Goal: Task Accomplishment & Management: Complete application form

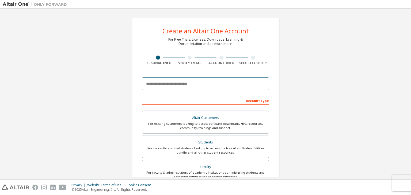
click at [200, 82] on input "email" at bounding box center [205, 84] width 127 height 13
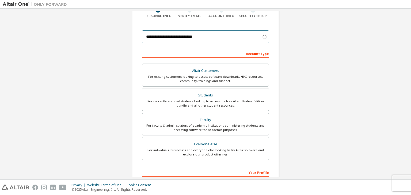
scroll to position [47, 0]
type input "**********"
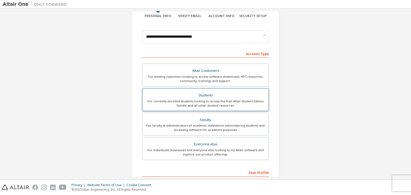
click at [228, 93] on div "Students" at bounding box center [206, 95] width 120 height 7
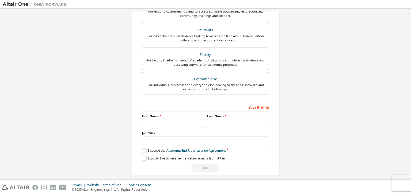
scroll to position [116, 0]
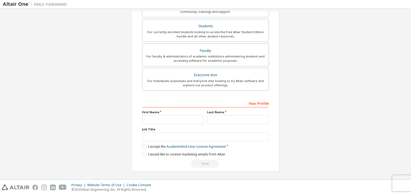
click at [177, 123] on div "Your Profile First Name Last Name Job Title Please provide State/Province to he…" at bounding box center [205, 133] width 127 height 69
click at [182, 119] on input "text" at bounding box center [173, 119] width 62 height 9
type input "**********"
click at [144, 145] on label "I accept the Academic End-User License Agreement" at bounding box center [184, 146] width 84 height 5
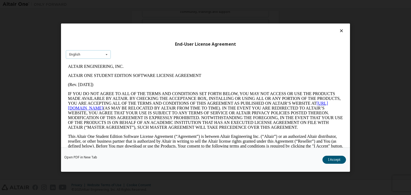
scroll to position [0, 0]
click at [105, 55] on icon at bounding box center [106, 54] width 7 height 8
click at [157, 59] on div "End-User License Agreement English English" at bounding box center [205, 86] width 289 height 124
click at [334, 160] on button "I Accept" at bounding box center [334, 160] width 24 height 8
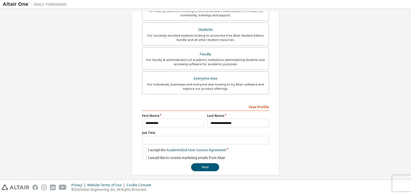
scroll to position [116, 0]
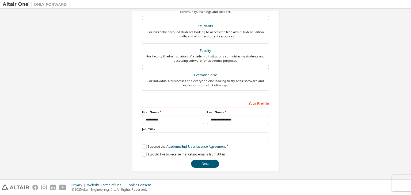
click at [146, 157] on div "**********" at bounding box center [205, 133] width 127 height 69
click at [145, 156] on label "I would like to receive marketing emails from Altair" at bounding box center [183, 154] width 83 height 5
click at [205, 163] on button "Next" at bounding box center [205, 164] width 28 height 8
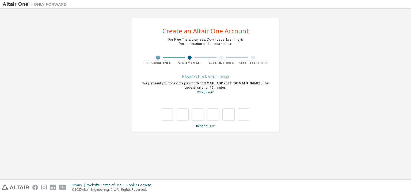
type input "*"
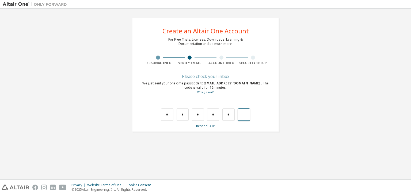
type input "*"
